Goal: Download file/media

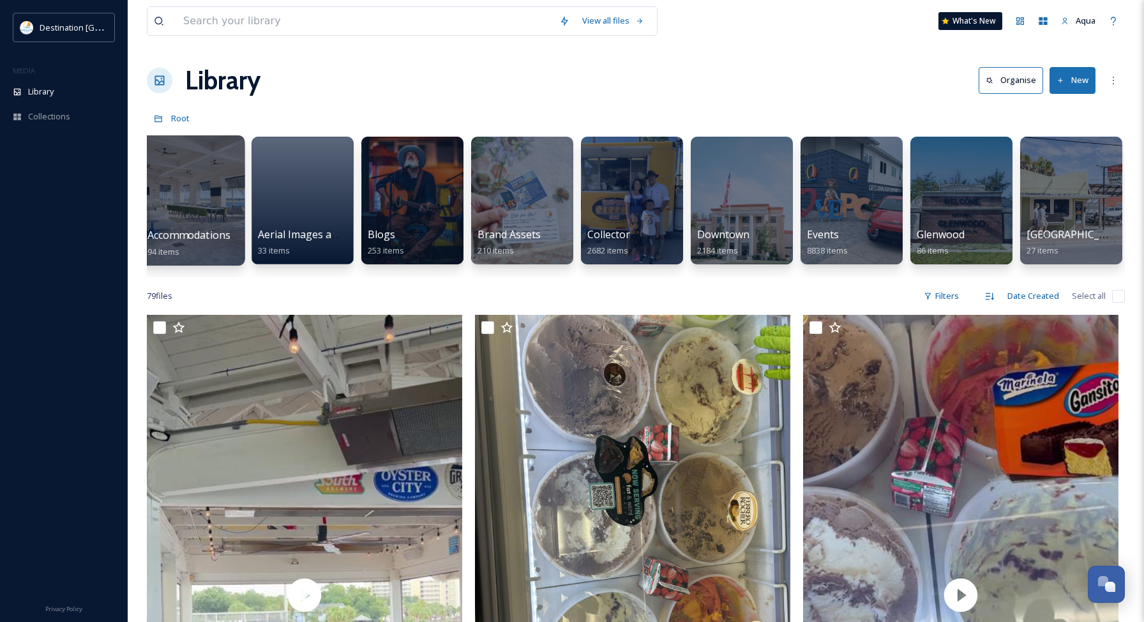
click at [204, 207] on div at bounding box center [192, 200] width 104 height 130
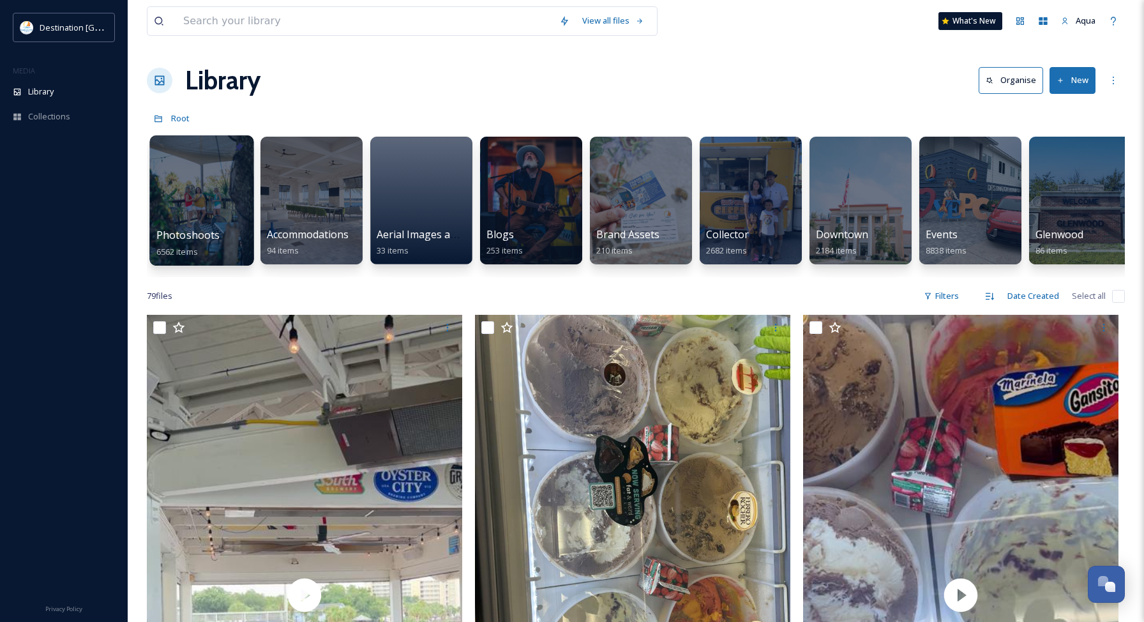
click at [222, 200] on div at bounding box center [201, 200] width 104 height 130
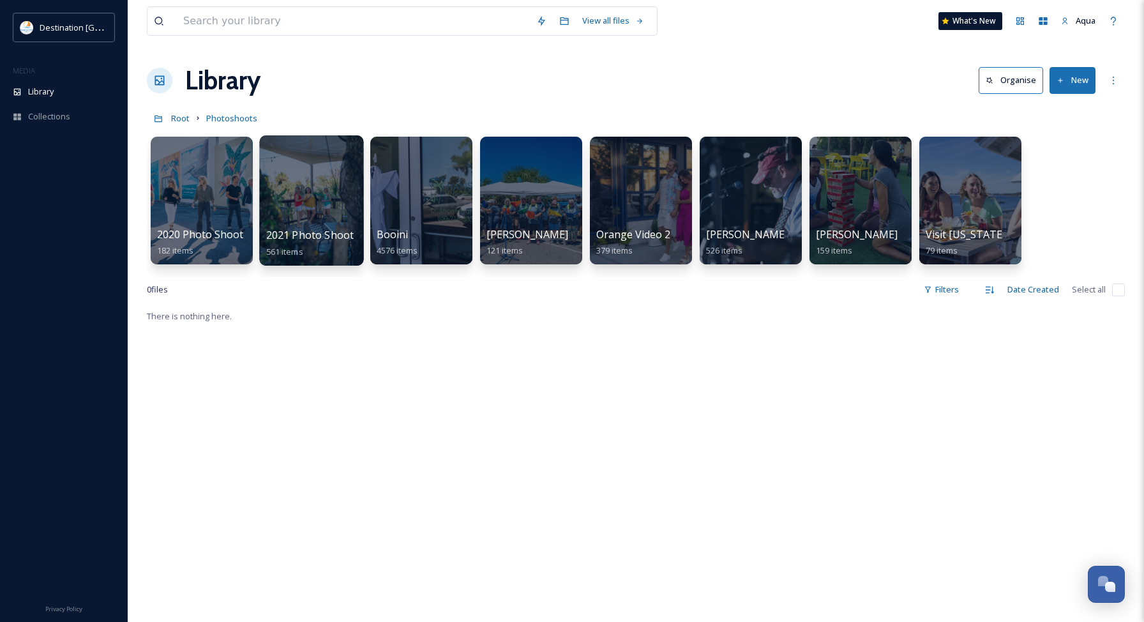
click at [312, 202] on div at bounding box center [311, 200] width 104 height 130
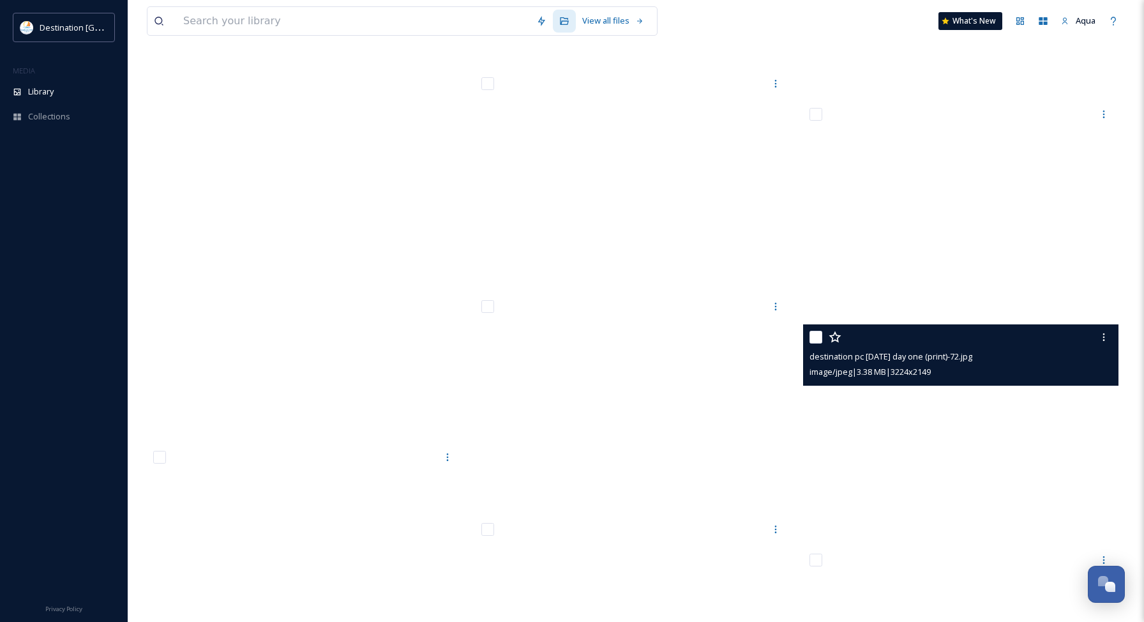
scroll to position [47146, 0]
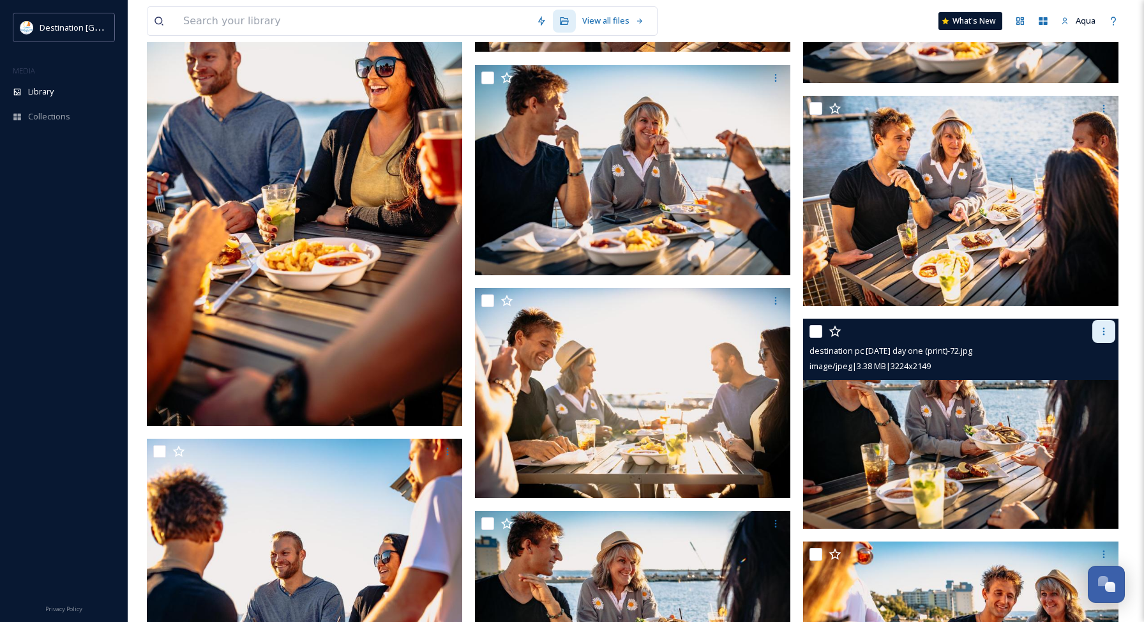
click at [1102, 331] on icon at bounding box center [1104, 331] width 10 height 10
click at [1094, 386] on span "Download" at bounding box center [1088, 384] width 39 height 12
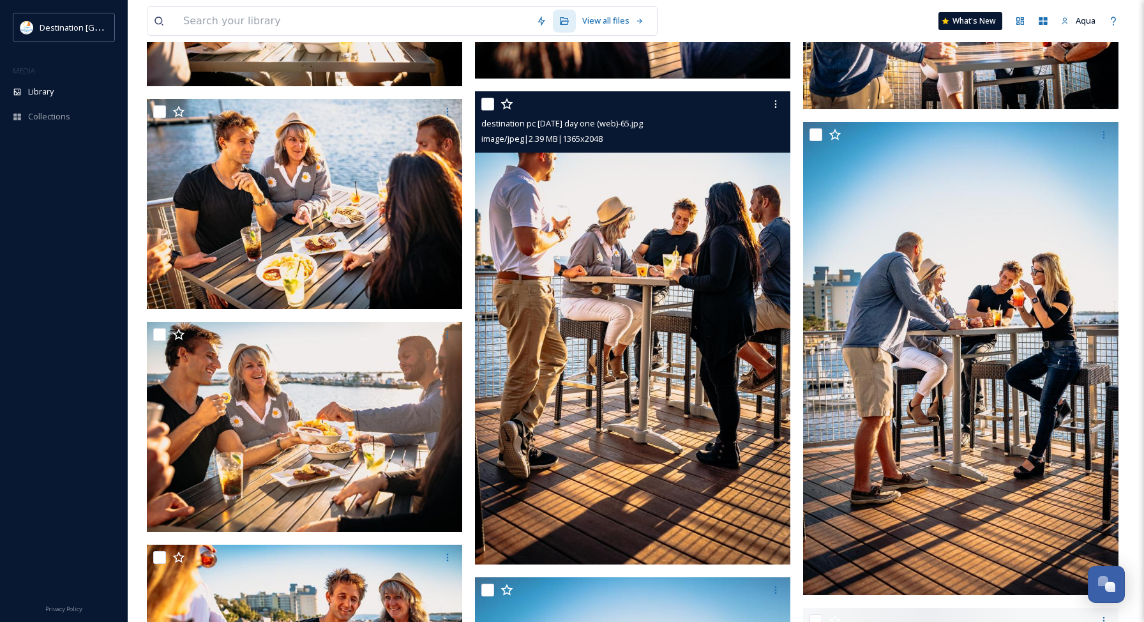
scroll to position [48679, 0]
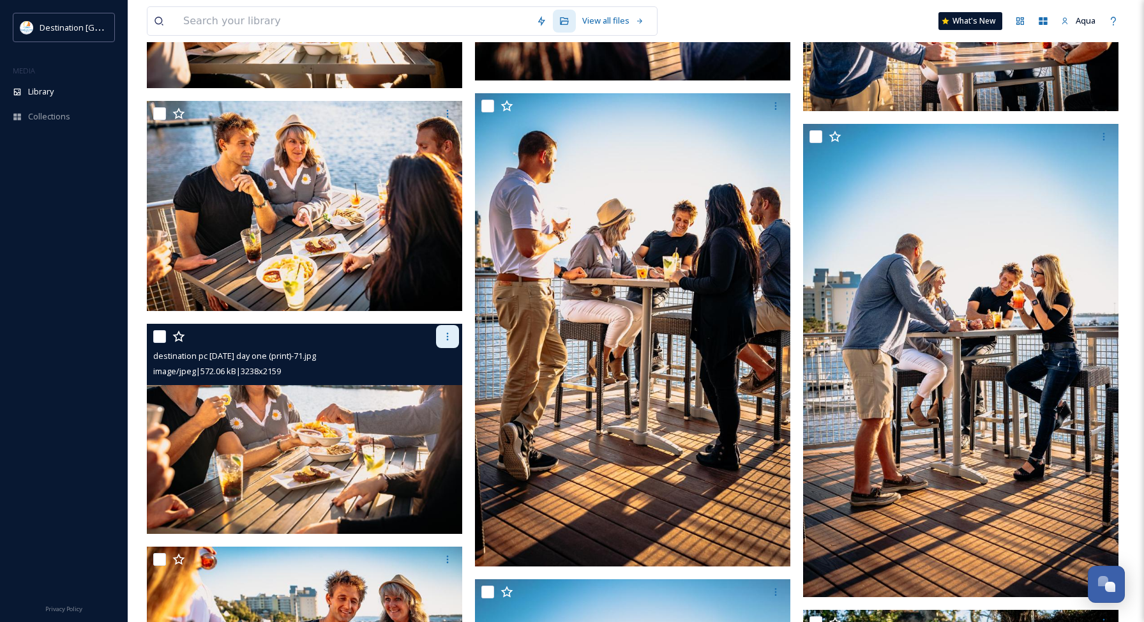
click at [449, 342] on icon at bounding box center [447, 336] width 10 height 10
click at [442, 388] on span "Download" at bounding box center [432, 389] width 39 height 12
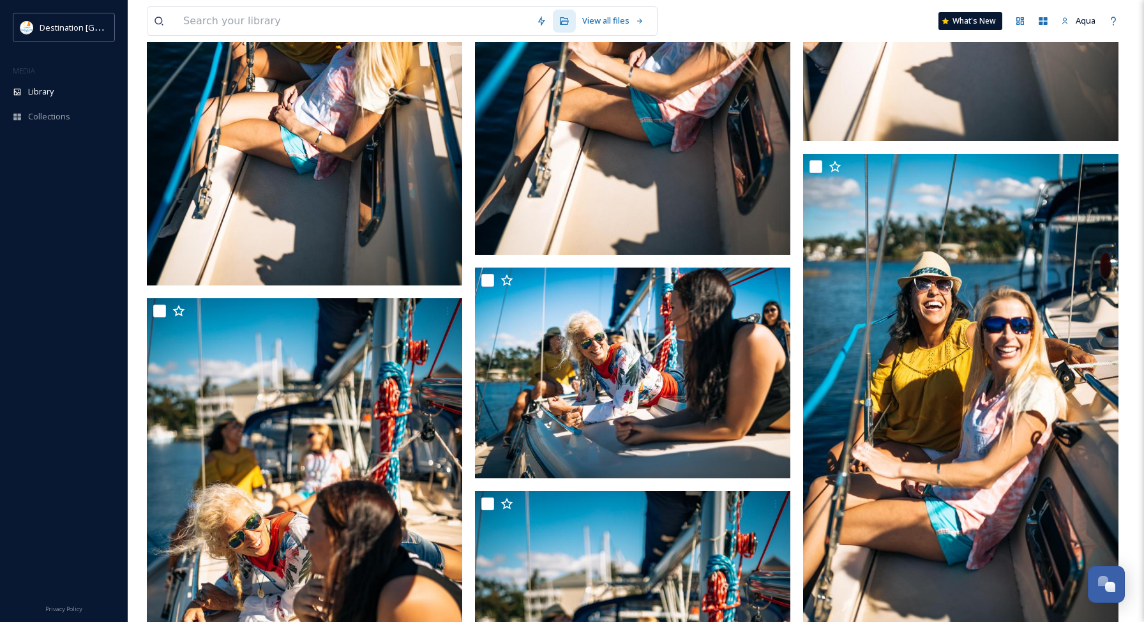
scroll to position [26032, 0]
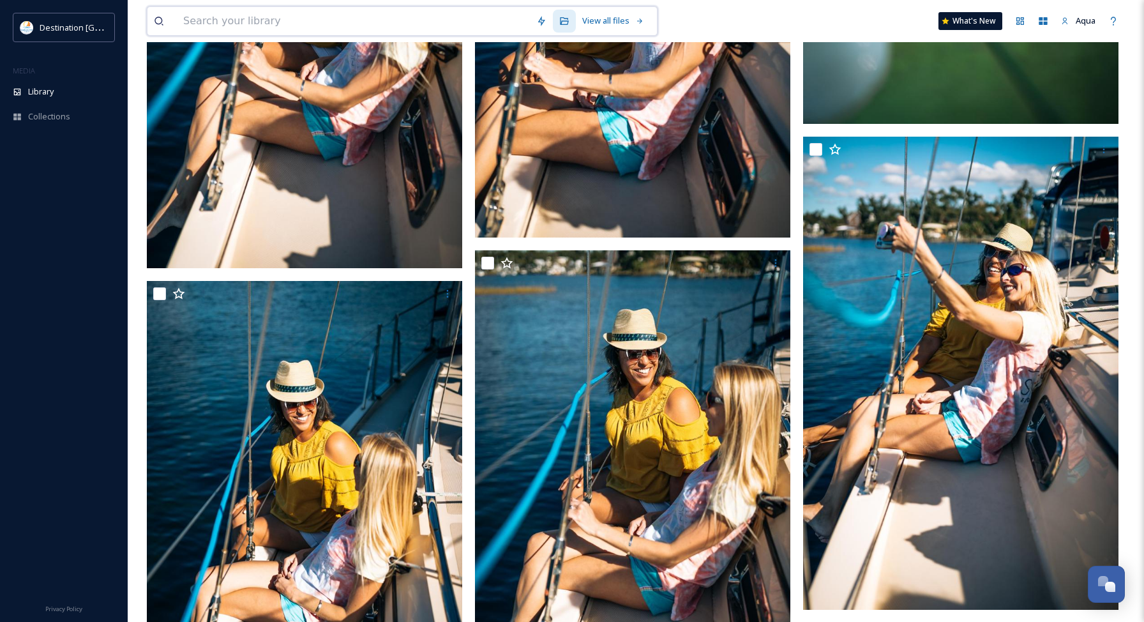
click at [289, 17] on input at bounding box center [353, 21] width 353 height 28
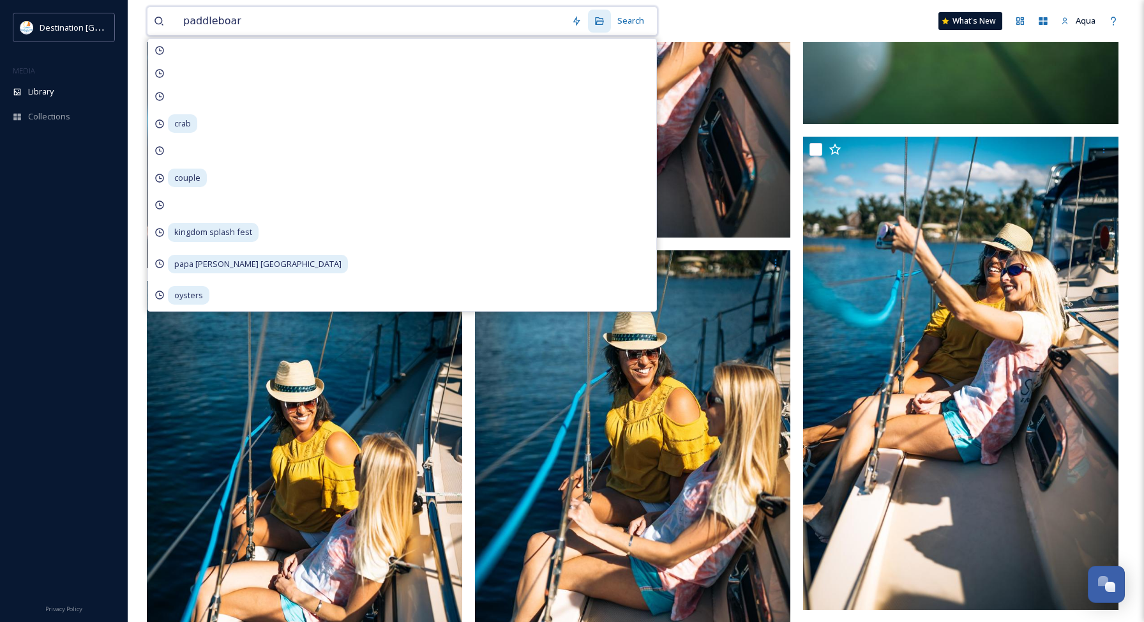
type input "paddleboard"
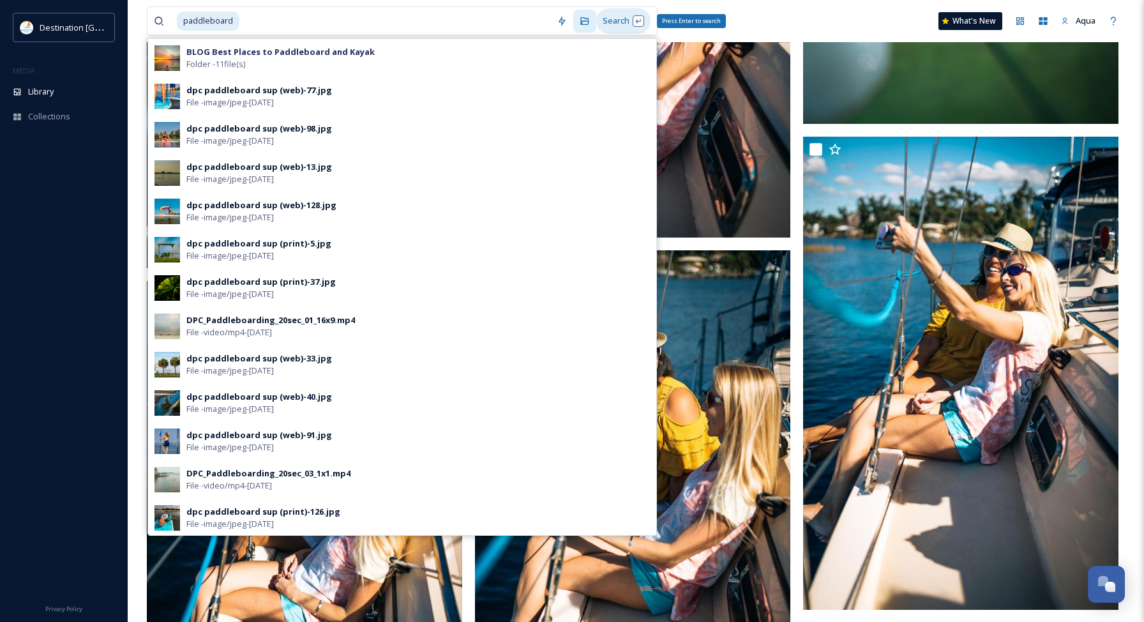
click at [626, 23] on div "Search Press Enter to search" at bounding box center [623, 20] width 54 height 25
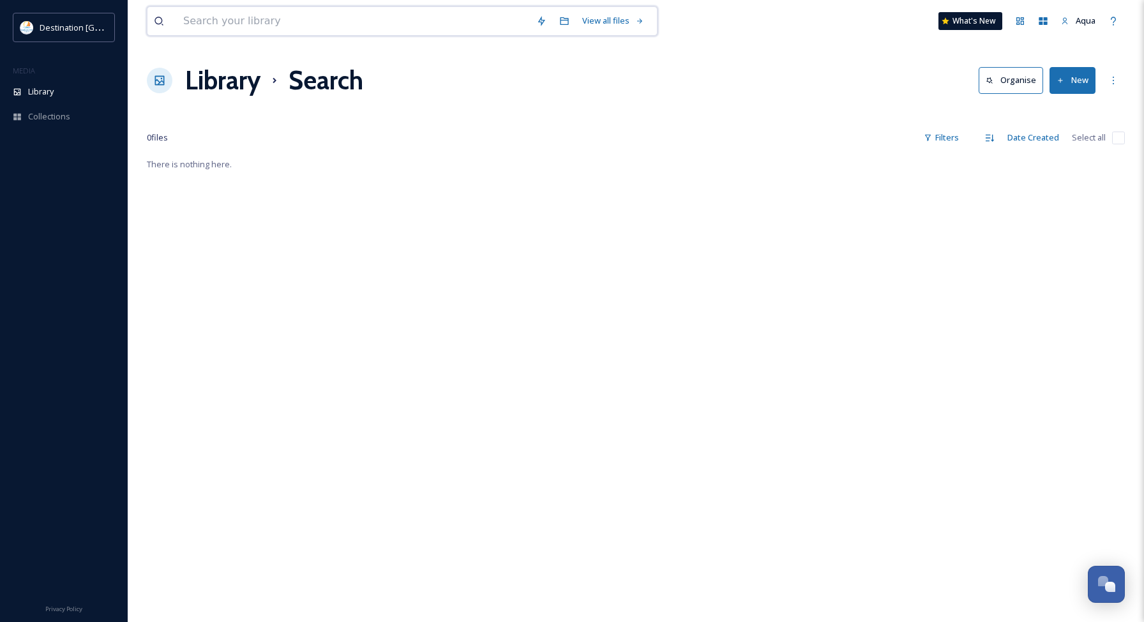
click at [290, 20] on input at bounding box center [353, 21] width 353 height 28
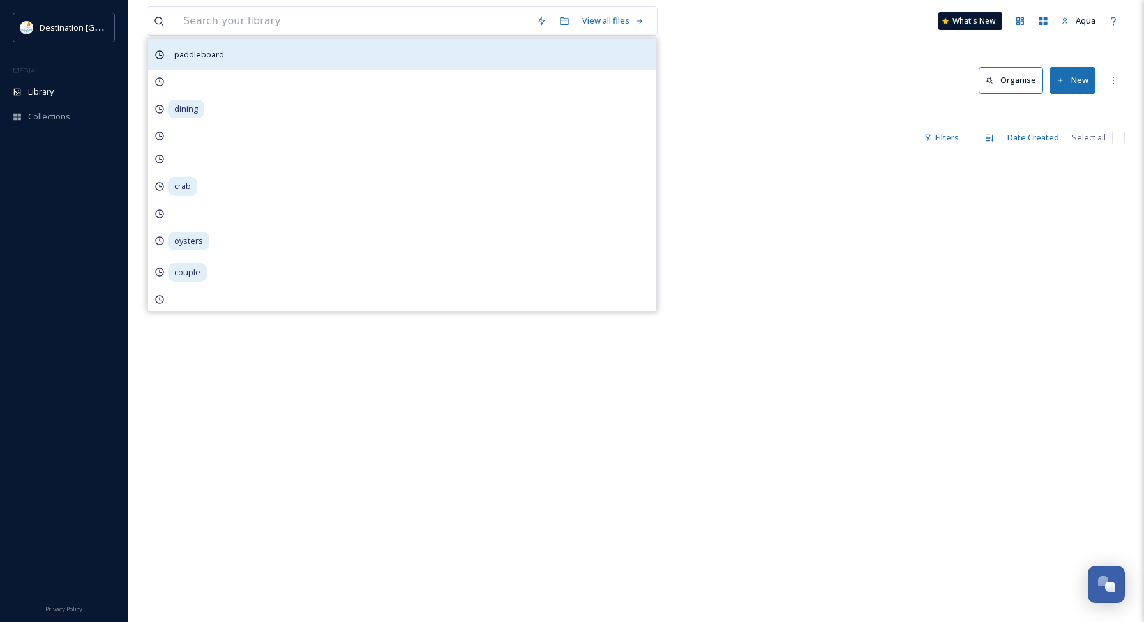
click at [193, 54] on span "paddleboard" at bounding box center [199, 54] width 63 height 19
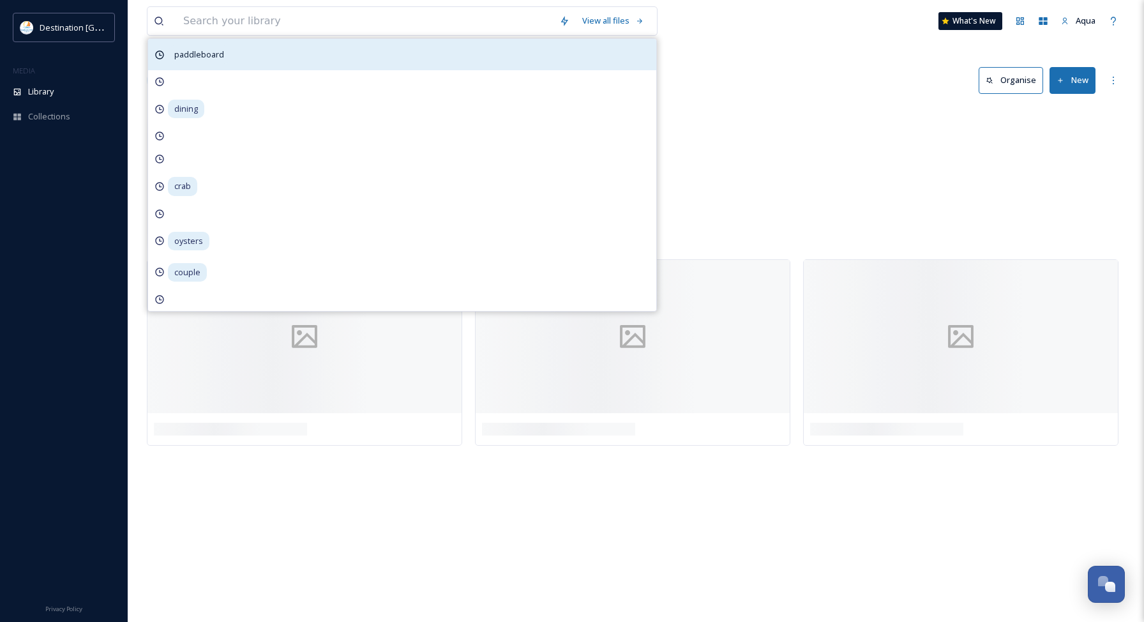
click at [196, 53] on span "paddleboard" at bounding box center [199, 54] width 63 height 19
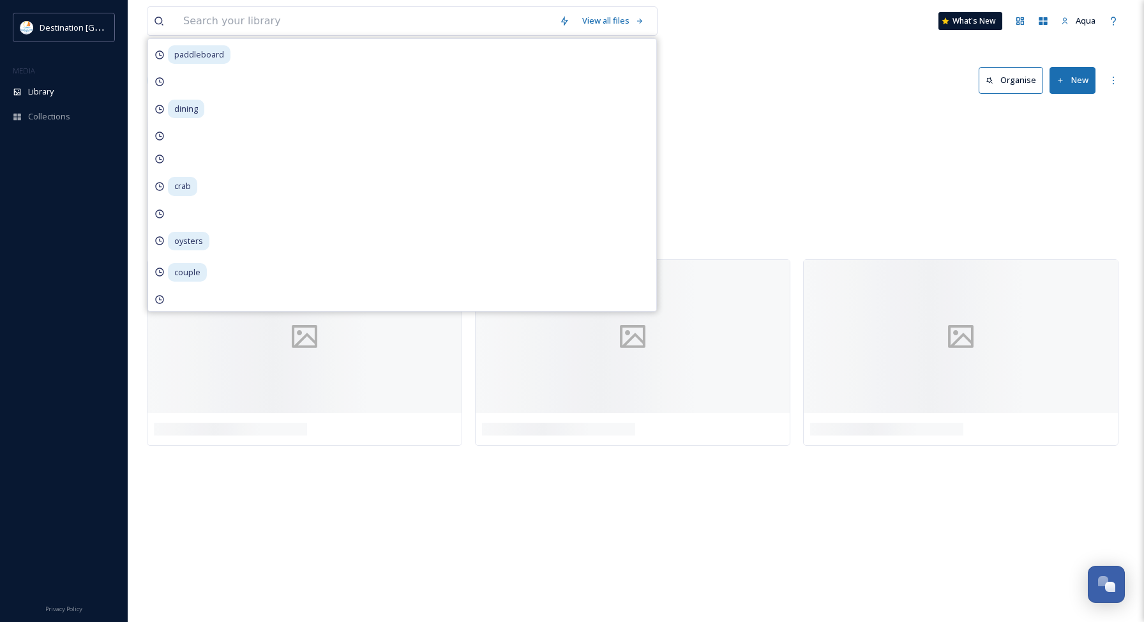
click at [751, 110] on div "Blogs BLOG Best Places to Paddleboard and Kayak 11 items Videos Paddleboarding …" at bounding box center [636, 179] width 978 height 147
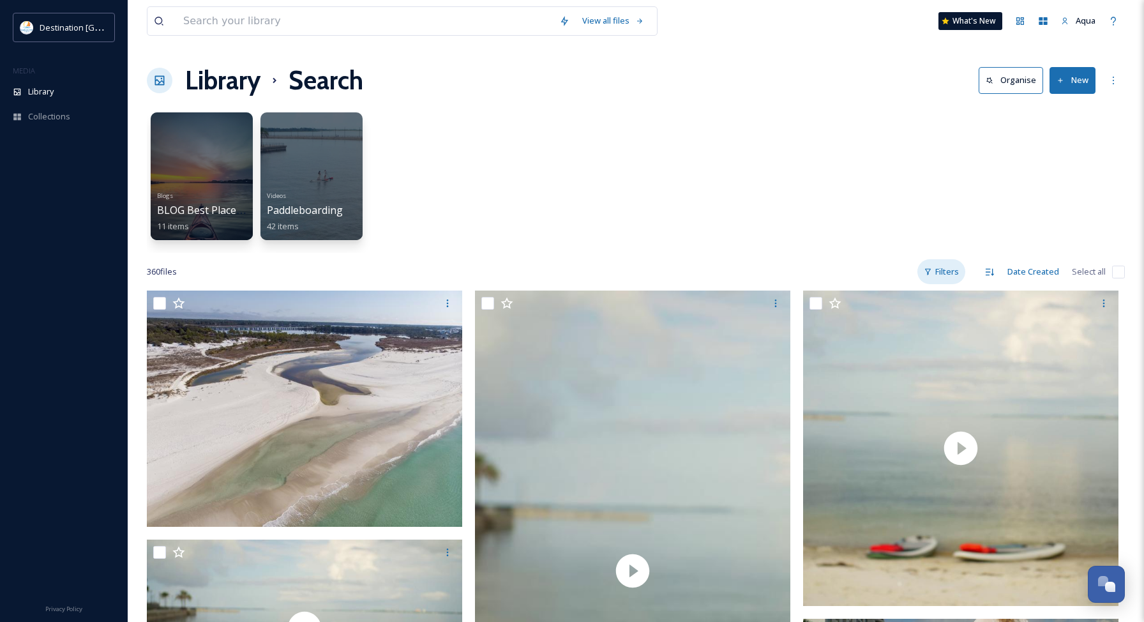
click at [956, 275] on div "Filters" at bounding box center [941, 271] width 48 height 25
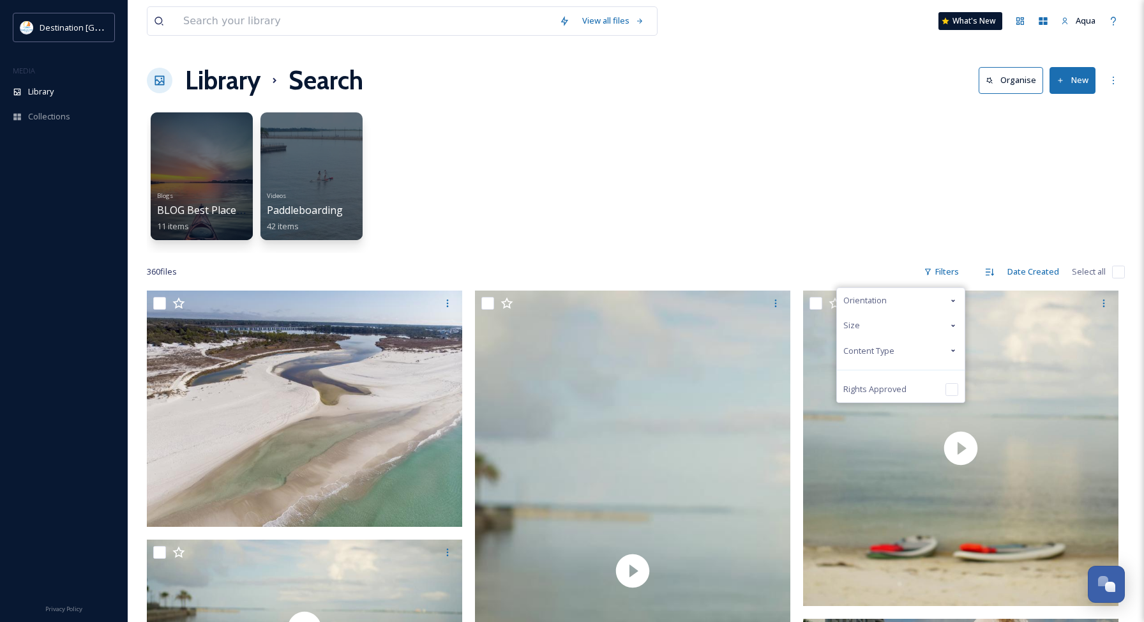
click at [878, 351] on span "Content Type" at bounding box center [868, 351] width 51 height 12
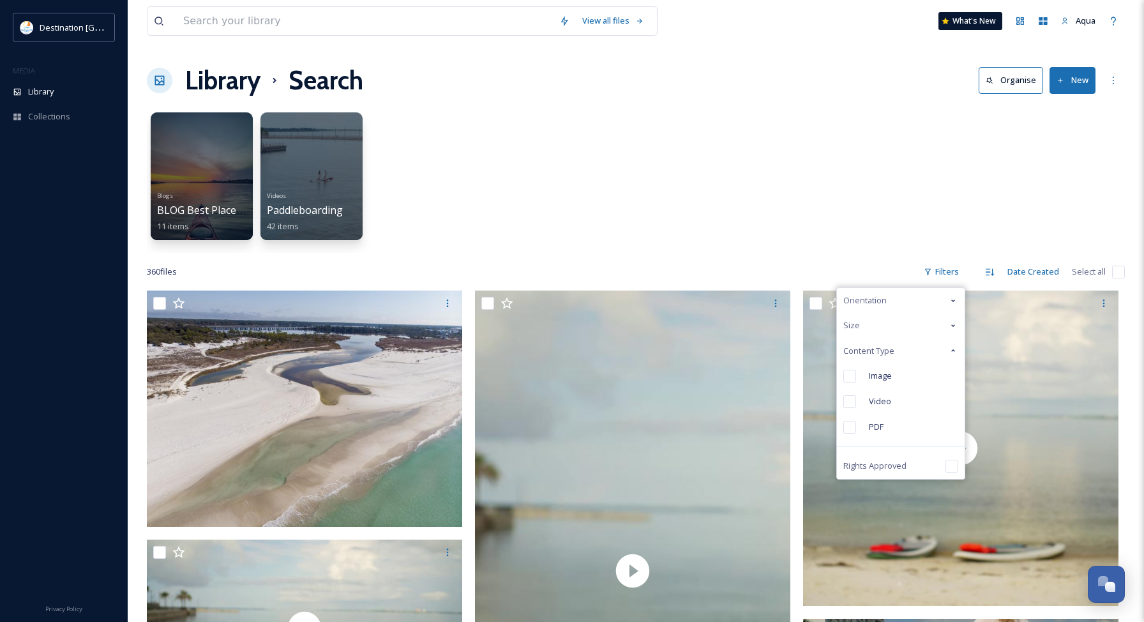
click at [861, 372] on div "Image" at bounding box center [901, 376] width 128 height 26
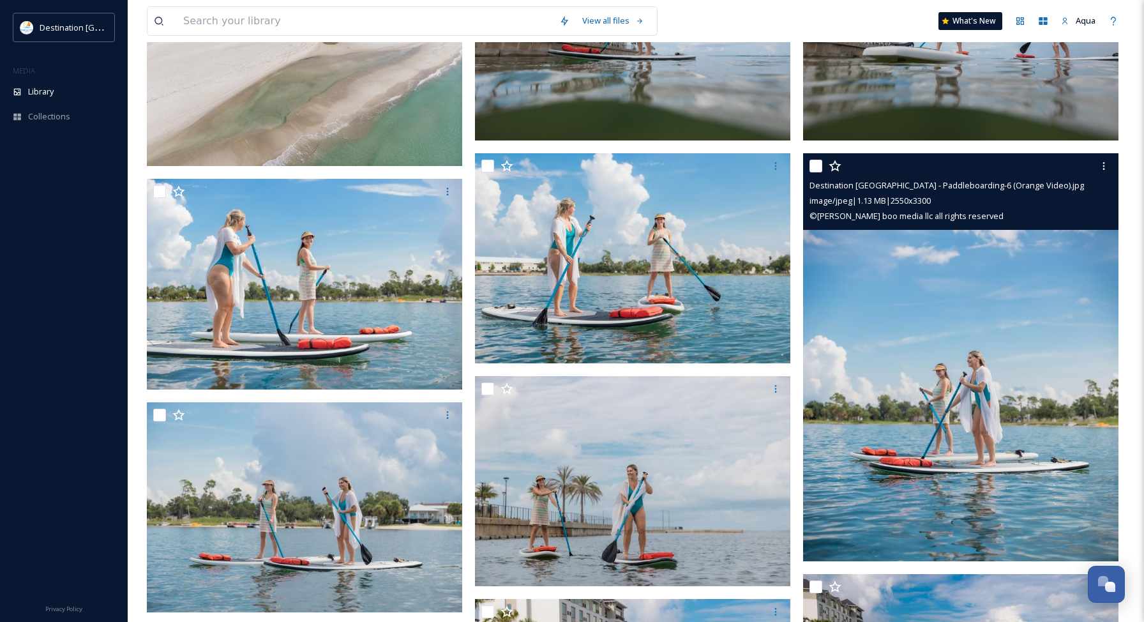
scroll to position [367, 0]
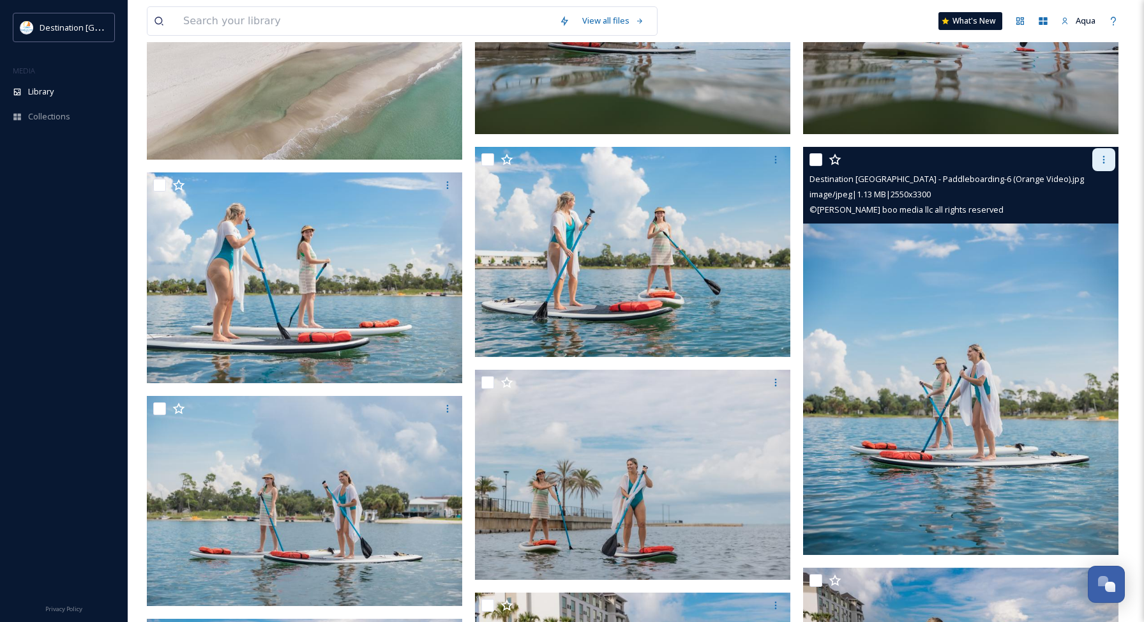
click at [1099, 162] on icon at bounding box center [1104, 159] width 10 height 10
click at [1086, 206] on span "Download" at bounding box center [1088, 212] width 39 height 12
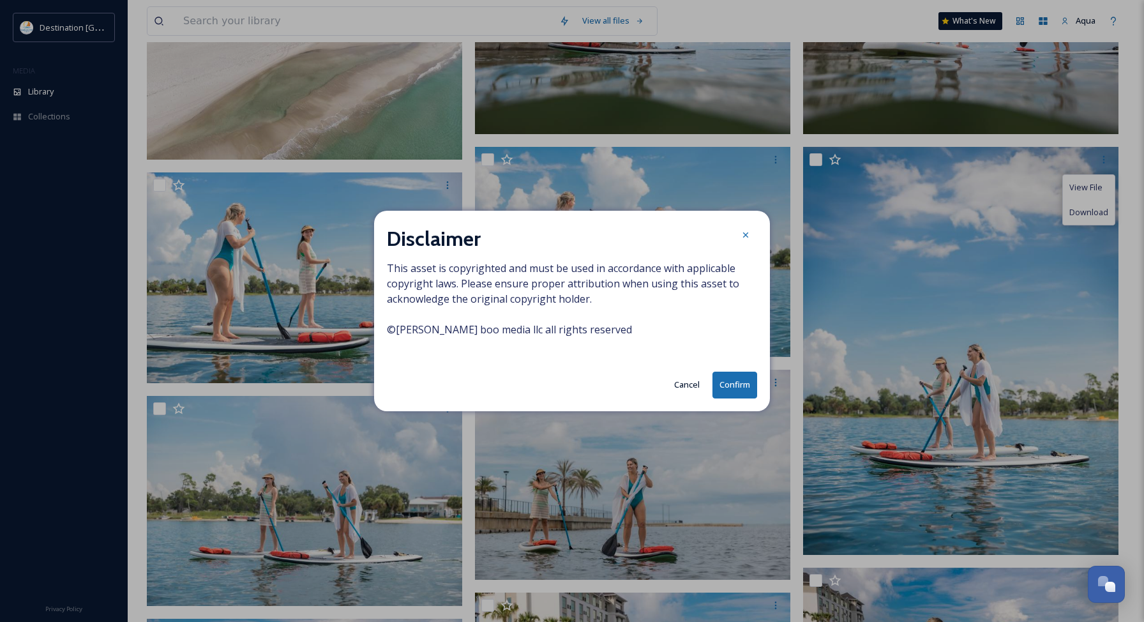
click at [750, 387] on button "Confirm" at bounding box center [734, 385] width 45 height 26
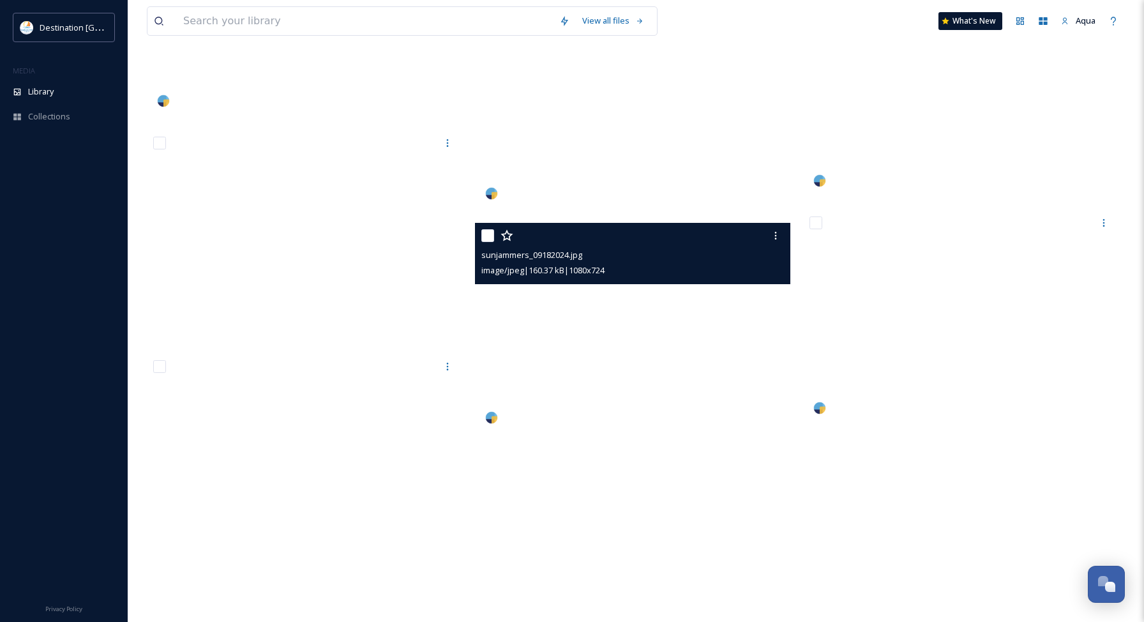
scroll to position [25639, 0]
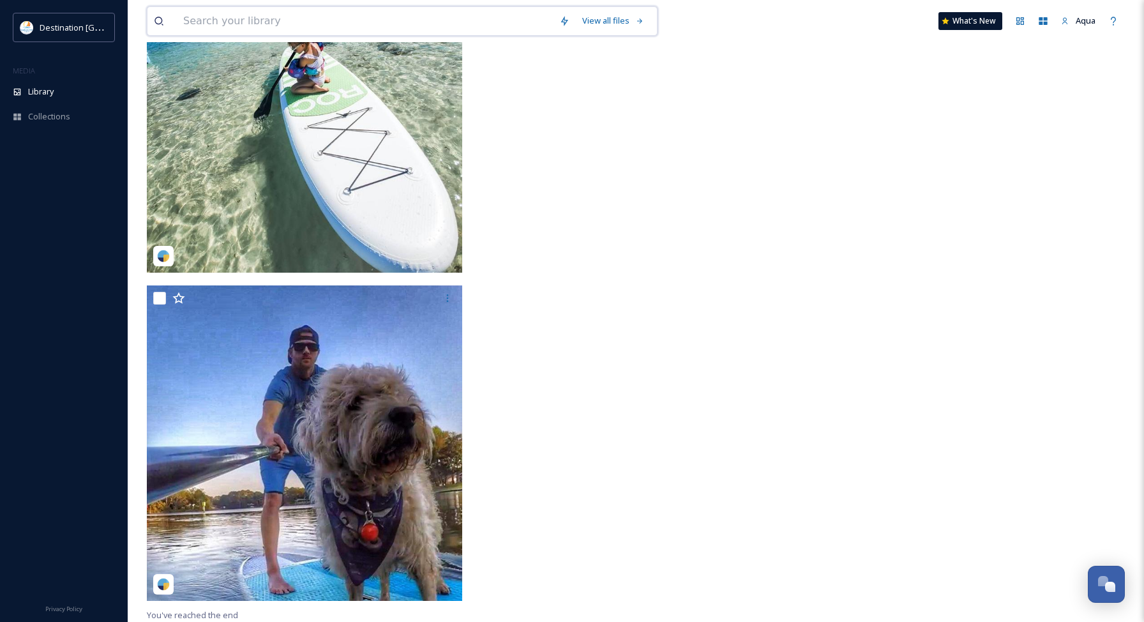
click at [312, 26] on input at bounding box center [365, 21] width 376 height 28
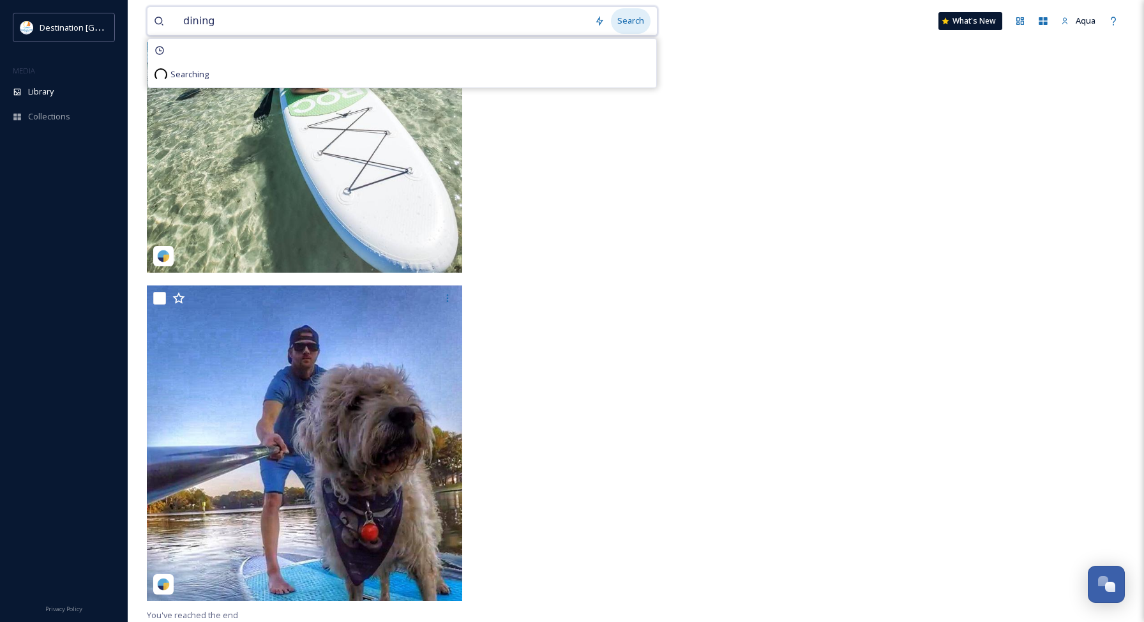
type input "dining"
click at [638, 20] on div "Search" at bounding box center [631, 20] width 40 height 25
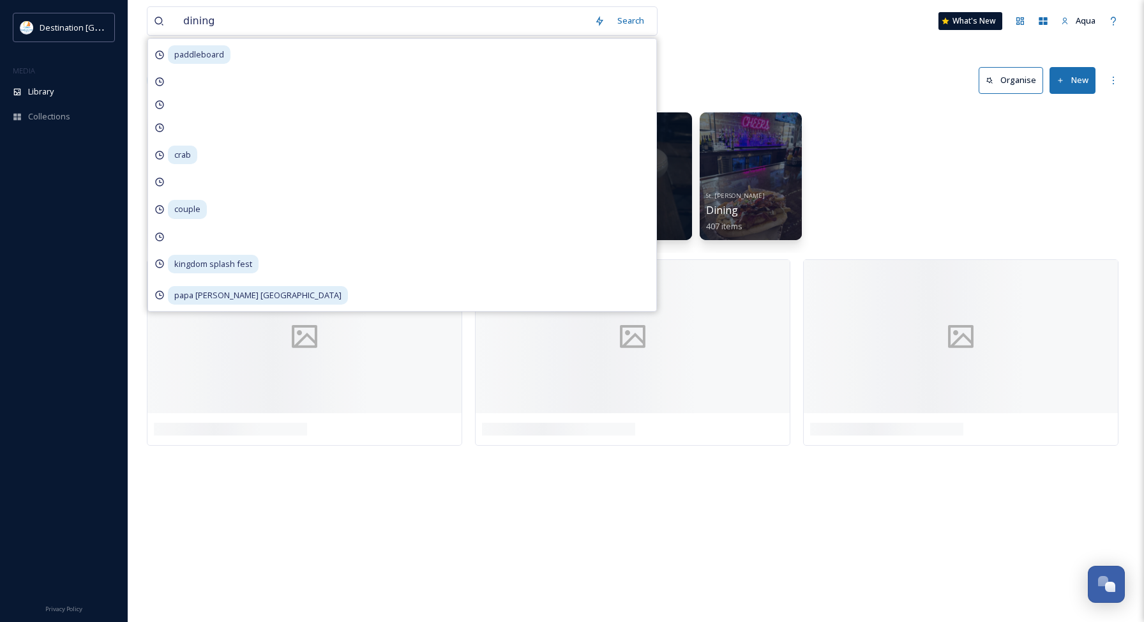
click at [728, 31] on div "dining Search paddleboard crab couple kingdom splash fest papa [PERSON_NAME] [G…" at bounding box center [636, 21] width 978 height 42
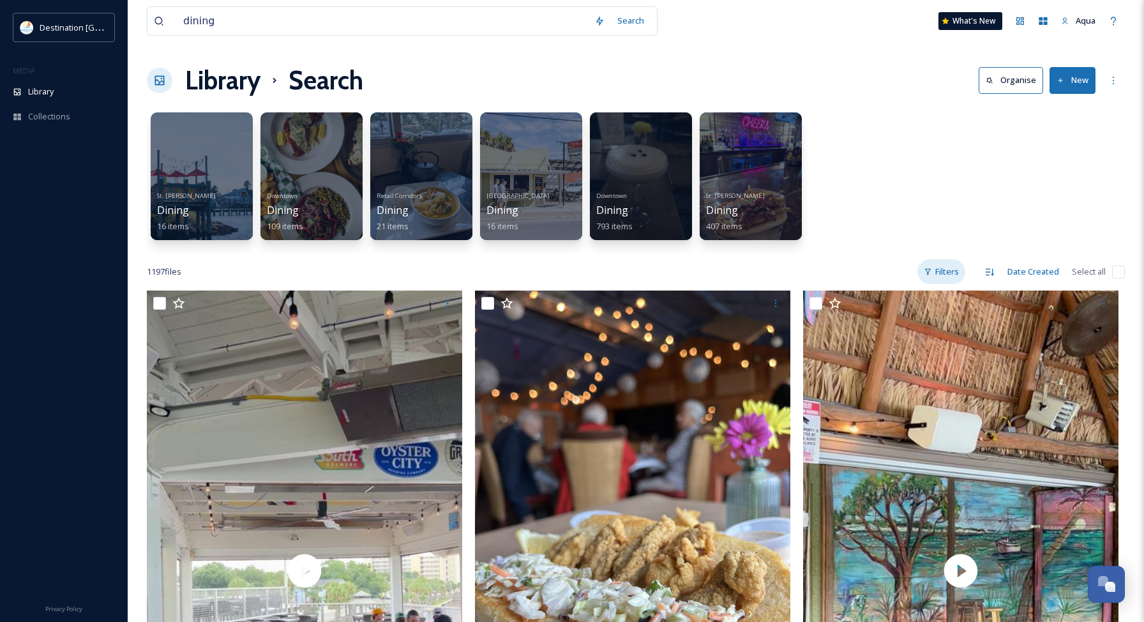
drag, startPoint x: 954, startPoint y: 267, endPoint x: 945, endPoint y: 271, distance: 10.3
click at [954, 266] on div "Filters" at bounding box center [941, 271] width 48 height 25
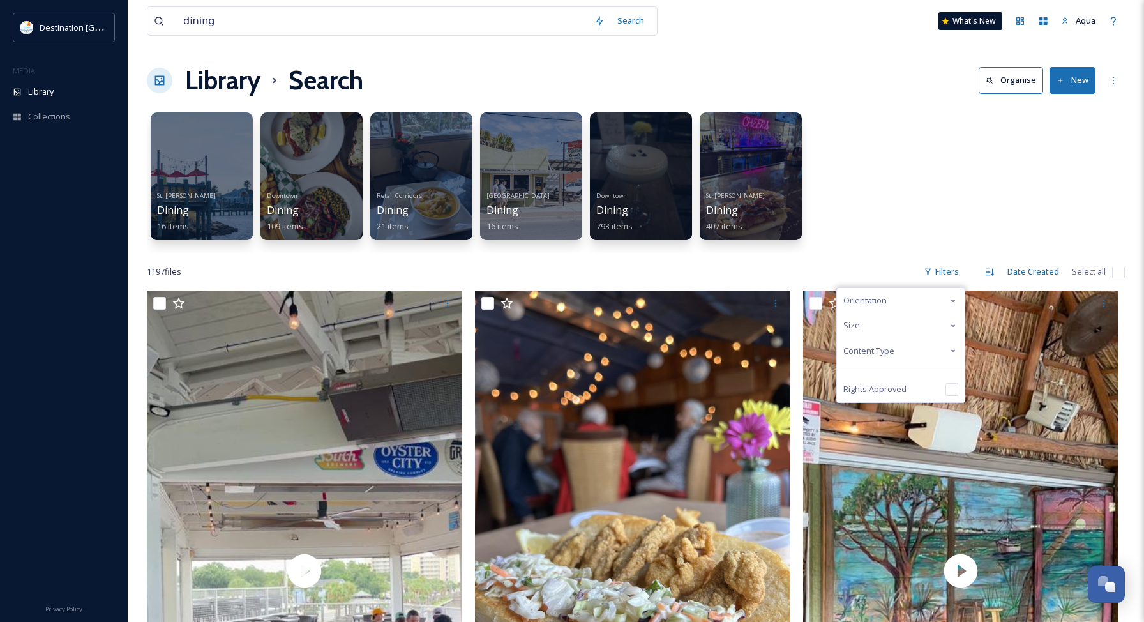
click at [858, 327] on span "Size" at bounding box center [851, 325] width 17 height 12
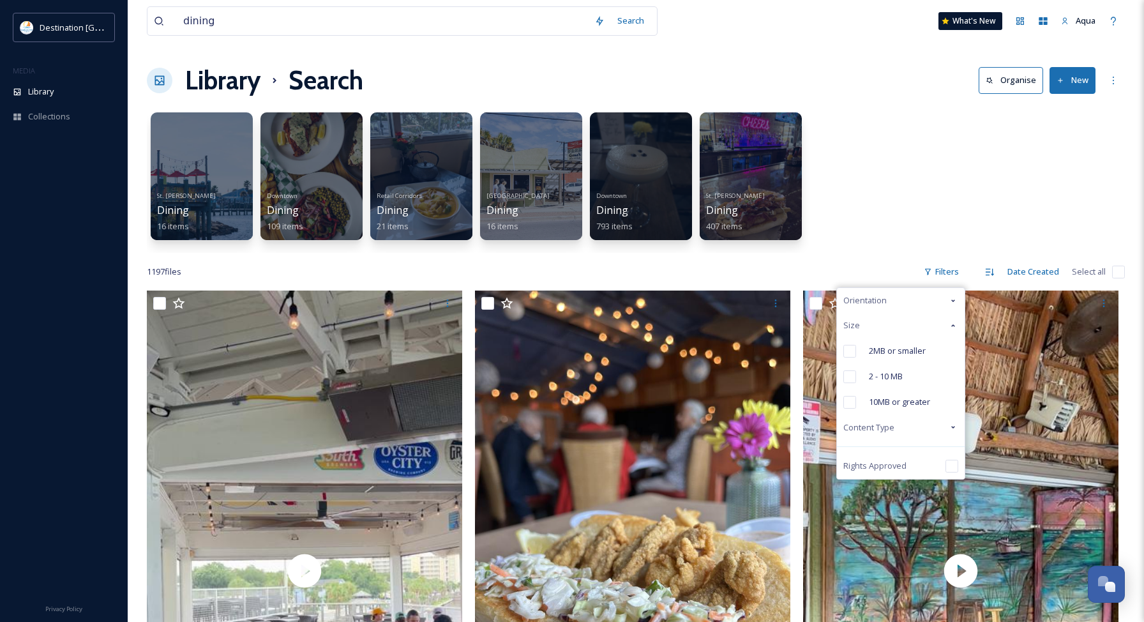
click at [858, 322] on span "Size" at bounding box center [851, 325] width 17 height 12
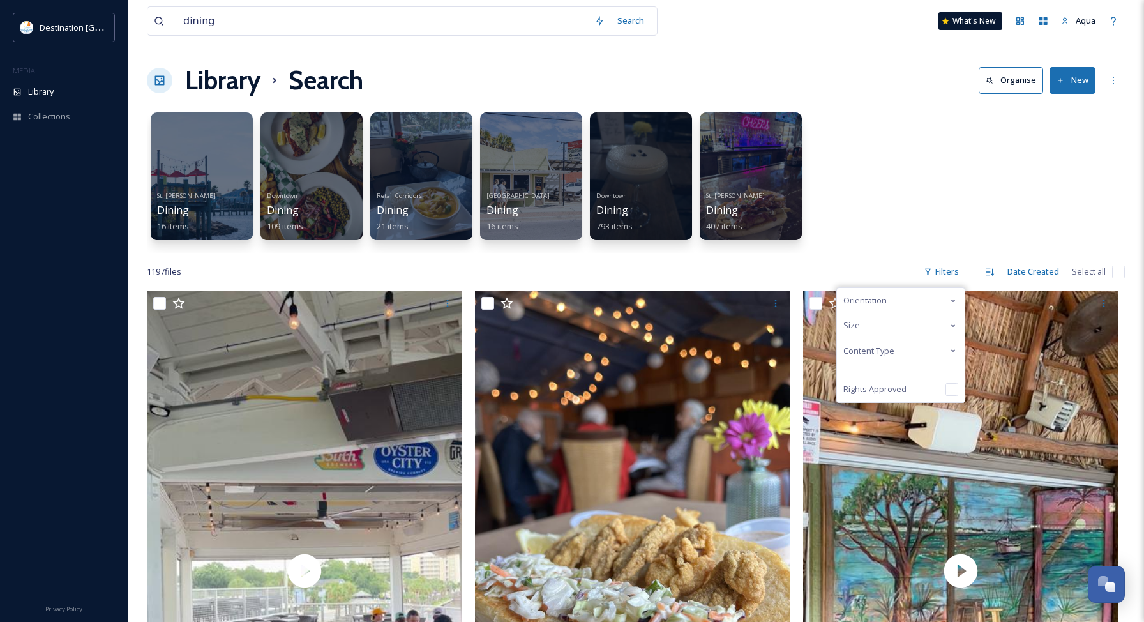
drag, startPoint x: 862, startPoint y: 344, endPoint x: 866, endPoint y: 352, distance: 8.6
click at [862, 345] on span "Content Type" at bounding box center [868, 351] width 51 height 12
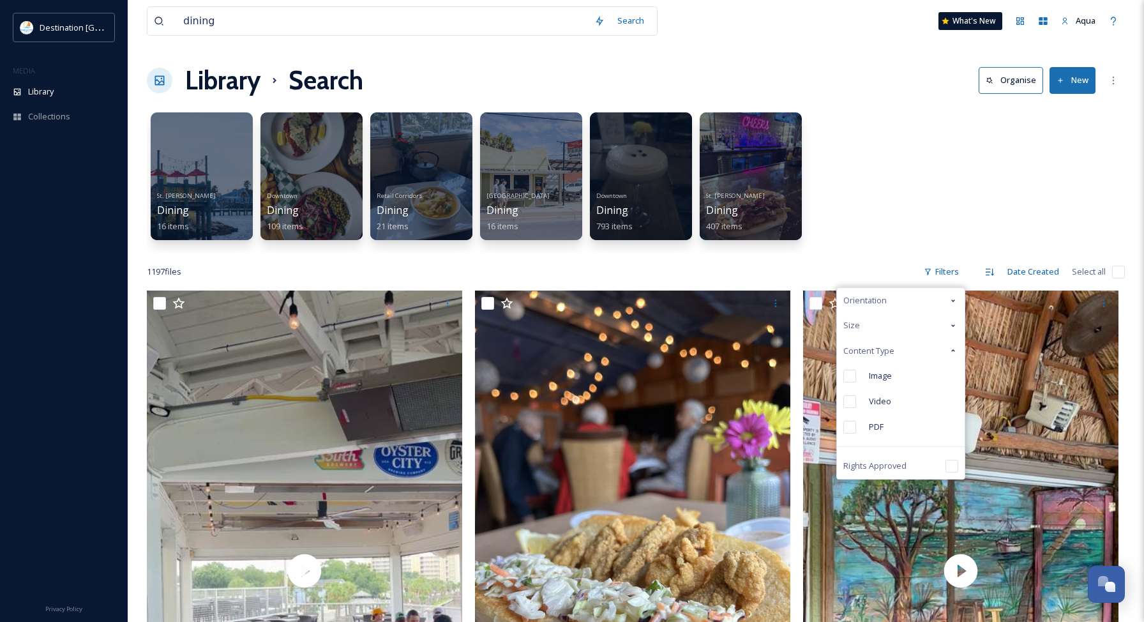
click at [869, 373] on div "Image" at bounding box center [901, 376] width 128 height 26
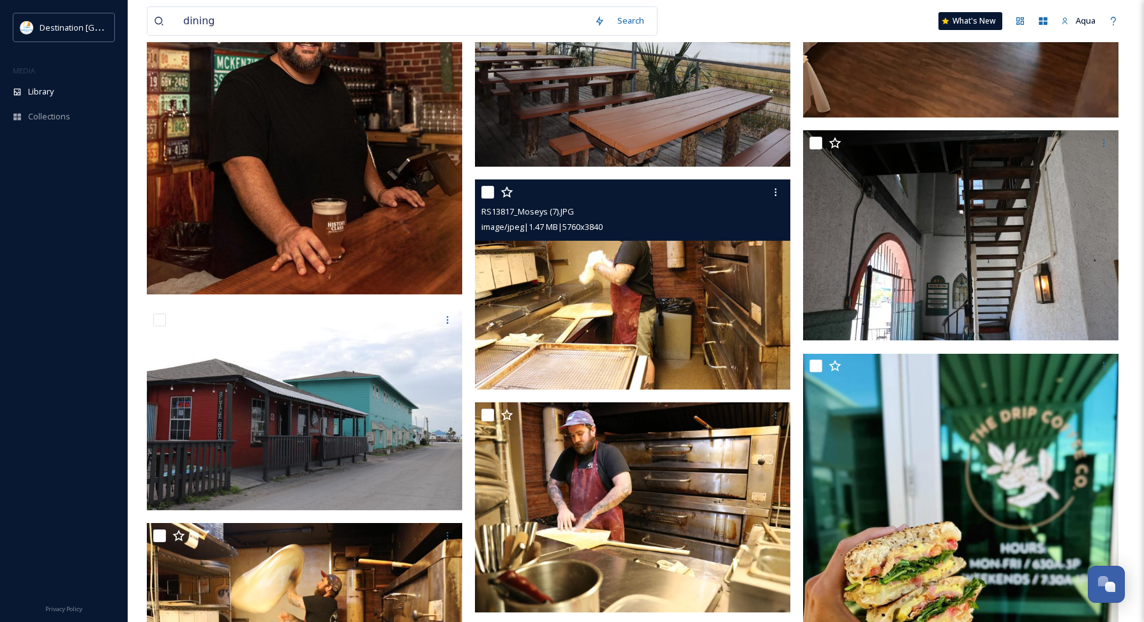
scroll to position [9081, 0]
